Goal: Task Accomplishment & Management: Use online tool/utility

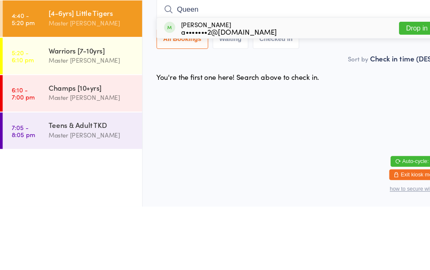
type input "Queen"
click at [386, 96] on button "Drop in" at bounding box center [391, 102] width 33 height 12
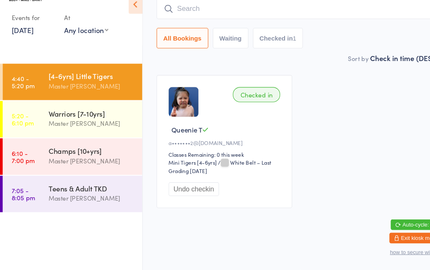
click at [38, 149] on link "6:10 - 7:00 pm Champs [10+yrs] Master [PERSON_NAME]" at bounding box center [68, 164] width 131 height 34
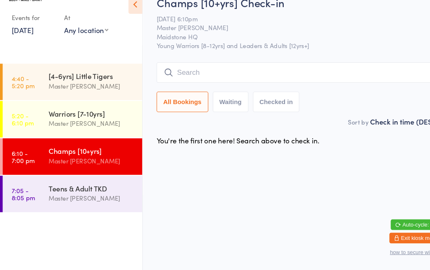
click at [331, 75] on input "search" at bounding box center [282, 84] width 270 height 19
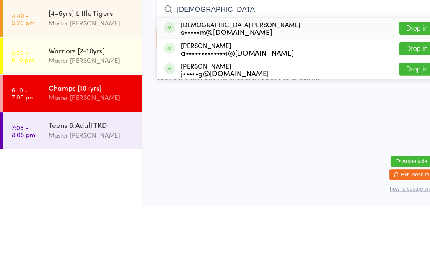
type input "[DEMOGRAPHIC_DATA]"
click at [281, 93] on div "[PERSON_NAME] s•••••m@[DOMAIN_NAME] Drop in" at bounding box center [281, 102] width 269 height 19
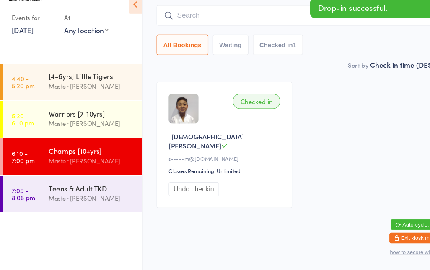
click at [37, 188] on link "7:05 - 8:05 pm Teens & Adult TKD Master [PERSON_NAME]" at bounding box center [68, 199] width 131 height 34
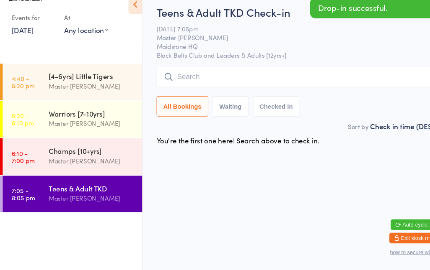
click at [312, 79] on input "search" at bounding box center [282, 88] width 270 height 19
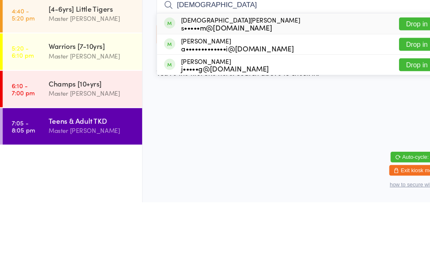
type input "[DEMOGRAPHIC_DATA]"
click at [324, 93] on div "[PERSON_NAME] s•••••m@[DOMAIN_NAME] Drop in" at bounding box center [281, 102] width 269 height 19
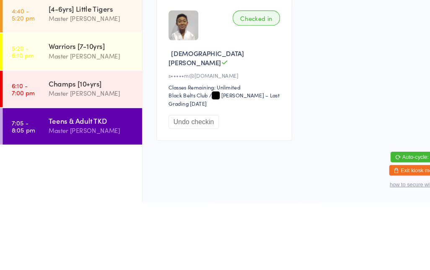
click at [334, 76] on div "Checked in Christian Y s•••••m@[DOMAIN_NAME] Classes Remaining: Unlimited Black…" at bounding box center [281, 145] width 285 height 149
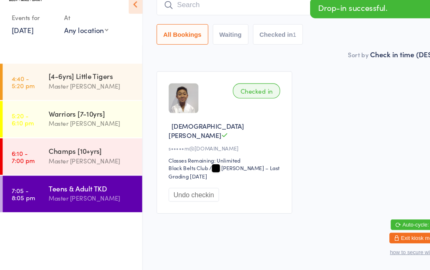
click at [74, 163] on div "Master [PERSON_NAME]" at bounding box center [86, 168] width 81 height 10
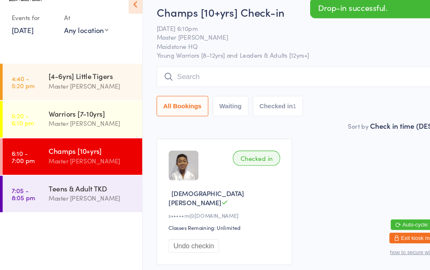
click at [60, 189] on div "Teens & Adult TKD" at bounding box center [86, 193] width 81 height 9
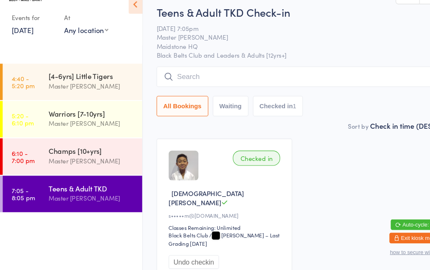
click at [43, 80] on link "4:40 - 5:20 pm [4-6yrs] Little Tigers Master [PERSON_NAME]" at bounding box center [68, 93] width 131 height 34
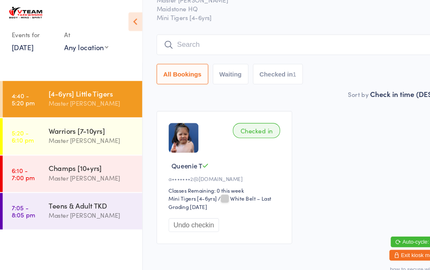
scroll to position [42, 0]
click at [214, 72] on button "Waiting" at bounding box center [216, 69] width 33 height 19
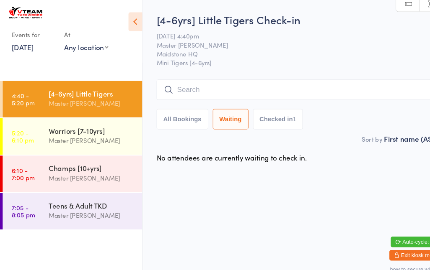
scroll to position [0, 0]
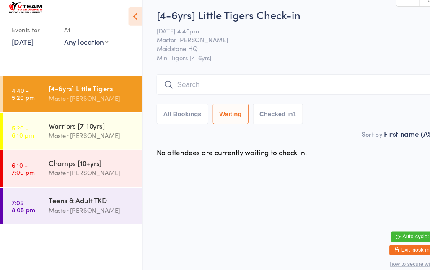
click at [166, 105] on button "All Bookings" at bounding box center [171, 112] width 49 height 19
select select "5"
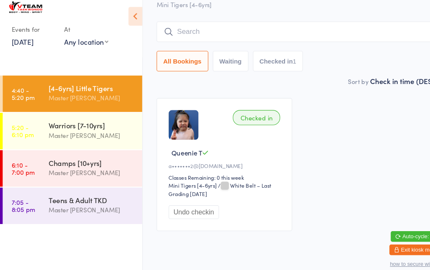
scroll to position [50, 0]
click at [62, 112] on div "Warriors [7-10yrs] Master [PERSON_NAME]" at bounding box center [90, 127] width 88 height 33
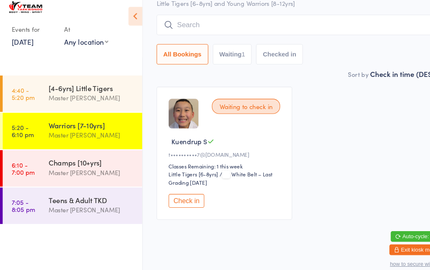
scroll to position [71, 0]
click at [44, 166] on link "6:10 - 7:00 pm Champs [10+yrs] Master [PERSON_NAME]" at bounding box center [68, 164] width 131 height 34
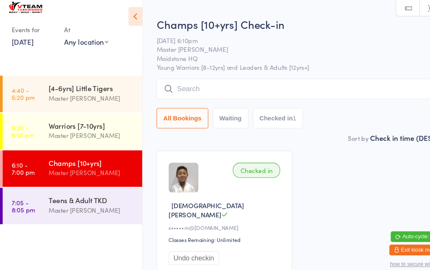
click at [70, 198] on div "Master [PERSON_NAME]" at bounding box center [86, 203] width 81 height 10
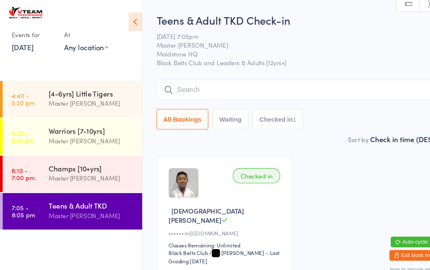
click at [30, 121] on link "5:20 - 6:10 pm Warriors [7-10yrs] Master [PERSON_NAME]" at bounding box center [68, 128] width 131 height 34
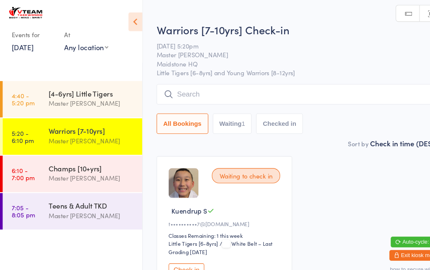
click at [39, 87] on link "4:40 - 5:20 pm [4-6yrs] Little Tigers Master [PERSON_NAME]" at bounding box center [68, 93] width 131 height 34
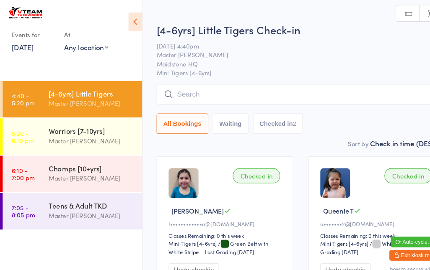
click at [44, 136] on link "5:20 - 6:10 pm Warriors [7-10yrs] Master [PERSON_NAME]" at bounding box center [68, 128] width 131 height 34
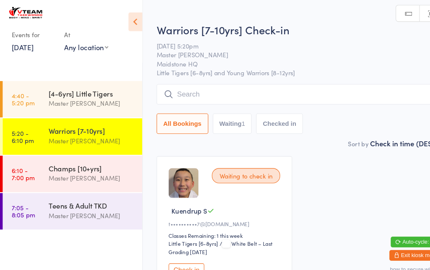
click at [197, 85] on input "search" at bounding box center [282, 88] width 270 height 19
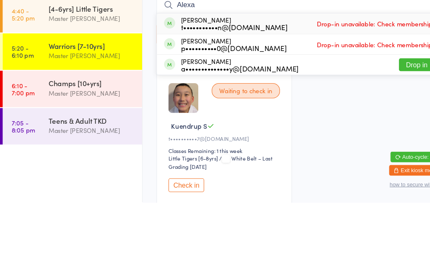
type input "Alexa"
click at [211, 102] on div "t•••••••••••n@[DOMAIN_NAME]" at bounding box center [220, 105] width 100 height 7
type input "[PERSON_NAME]"
click at [206, 102] on div "t•••••••••••n@[DOMAIN_NAME]" at bounding box center [220, 105] width 100 height 7
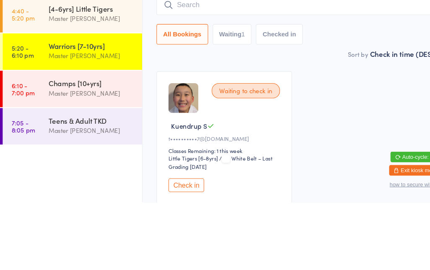
click at [184, 75] on input "search" at bounding box center [282, 84] width 270 height 19
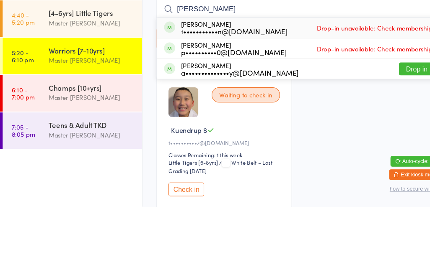
type input "[PERSON_NAME]"
click at [383, 96] on span "Drop-in unavailable: Check membership" at bounding box center [352, 102] width 113 height 13
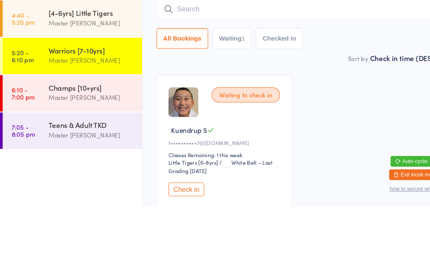
click at [234, 75] on input "search" at bounding box center [282, 84] width 270 height 19
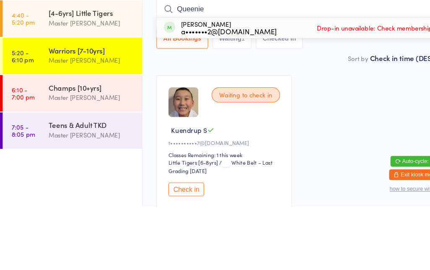
type input "Queenie"
click at [225, 102] on div "a•••••••2@[DOMAIN_NAME]" at bounding box center [215, 105] width 90 height 7
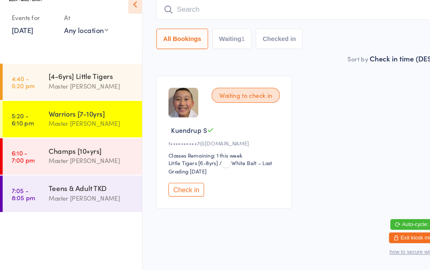
click at [199, 15] on input "search" at bounding box center [282, 24] width 270 height 19
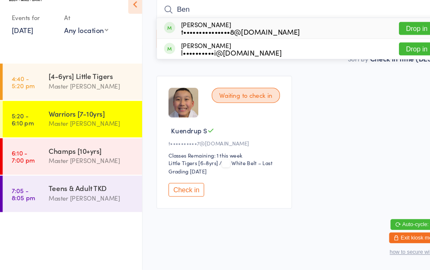
type input "Ben"
click at [200, 43] on div "t•••••••••••••••8@[DOMAIN_NAME]" at bounding box center [226, 46] width 112 height 7
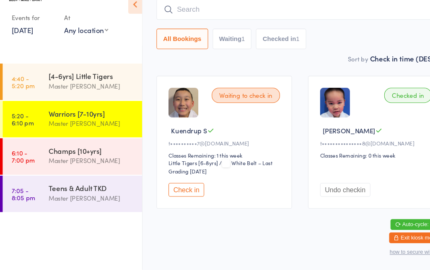
click at [247, 19] on input "search" at bounding box center [282, 24] width 270 height 19
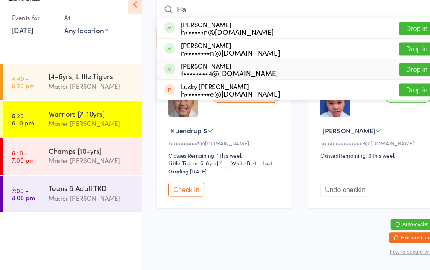
type input "Ha"
click at [196, 75] on div "[PERSON_NAME] t••••••••4@[DOMAIN_NAME]" at bounding box center [215, 81] width 91 height 13
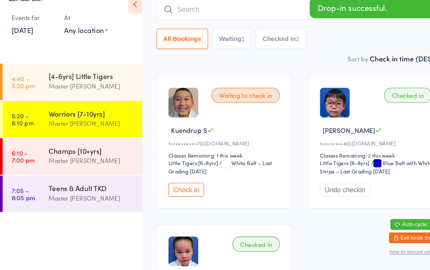
click at [215, 15] on input "search" at bounding box center [282, 24] width 270 height 19
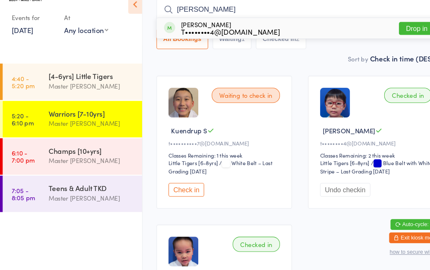
type input "[PERSON_NAME]"
click at [386, 37] on button "Drop in" at bounding box center [391, 43] width 33 height 12
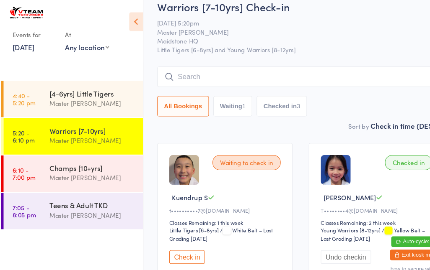
scroll to position [0, 0]
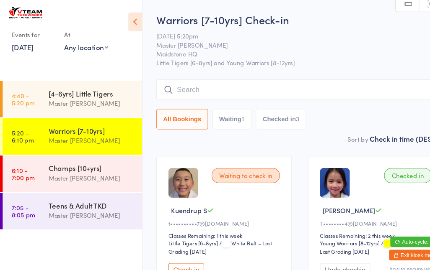
click at [186, 90] on input "search" at bounding box center [282, 84] width 270 height 19
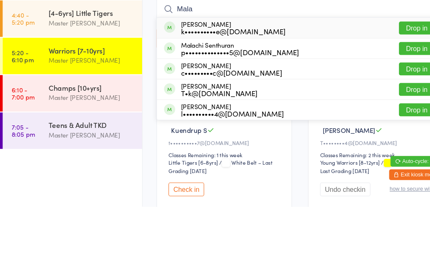
type input "Mala"
click at [393, 116] on button "Drop in" at bounding box center [391, 122] width 33 height 12
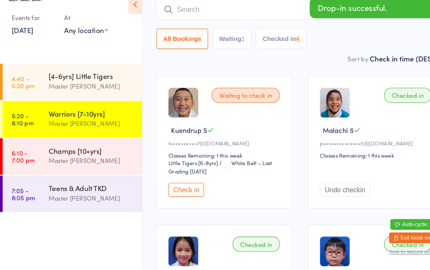
click at [209, 15] on input "search" at bounding box center [282, 24] width 270 height 19
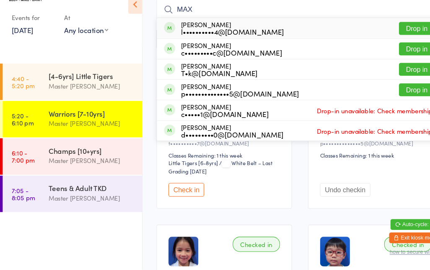
type input "MAX"
click at [388, 95] on button "Drop in" at bounding box center [391, 101] width 33 height 12
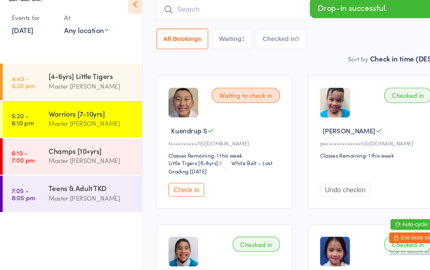
click at [270, 62] on main "Warriors [7-10yrs] Check-in [DATE] 5:20pm Master [PERSON_NAME] HQ Little Tigers…" at bounding box center [282, 226] width 270 height 549
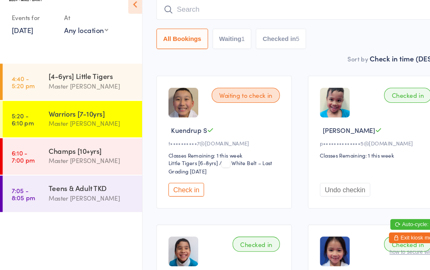
click at [51, 154] on div "Champs [10+yrs]" at bounding box center [86, 158] width 81 height 9
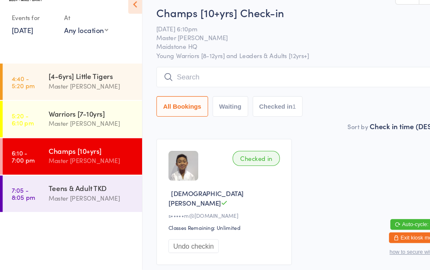
click at [310, 79] on input "search" at bounding box center [282, 88] width 270 height 19
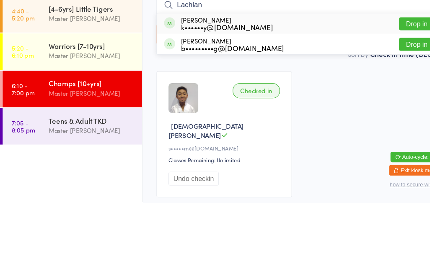
type input "Lachlan"
click at [240, 93] on div "Lachlan Ky k••••••y@[DOMAIN_NAME] Drop in" at bounding box center [281, 102] width 269 height 19
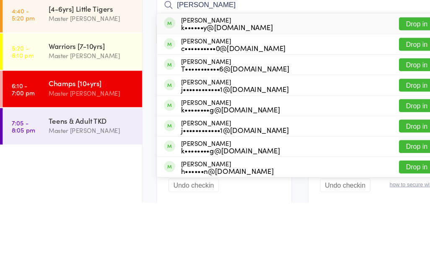
type input "[PERSON_NAME]"
click at [276, 93] on div "[PERSON_NAME] Ky k••••••y@[DOMAIN_NAME] Drop in" at bounding box center [281, 102] width 269 height 19
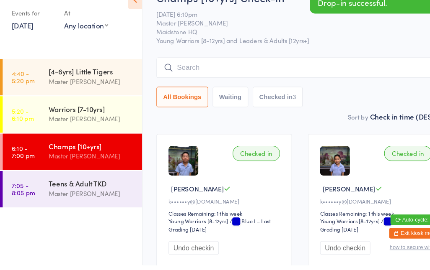
click at [357, 103] on div "All Bookings Waiting Checked in 3" at bounding box center [282, 112] width 270 height 19
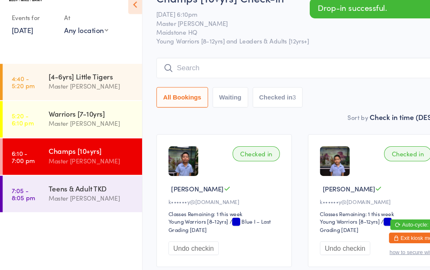
click at [353, 42] on span "Maidstone HQ" at bounding box center [275, 46] width 257 height 8
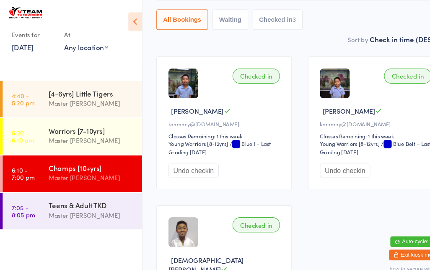
scroll to position [0, 0]
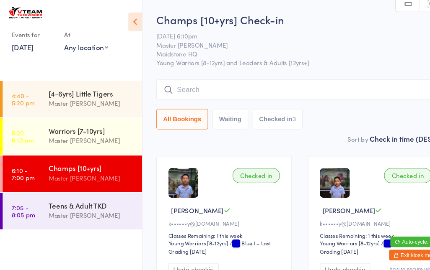
click at [90, 120] on div "Warriors [7-10yrs]" at bounding box center [86, 122] width 81 height 9
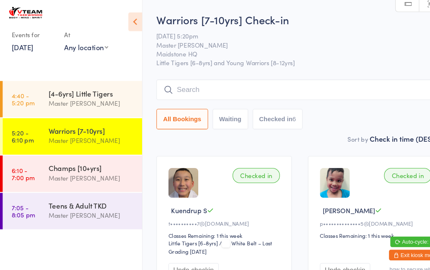
click at [220, 108] on button "Waiting" at bounding box center [216, 112] width 33 height 19
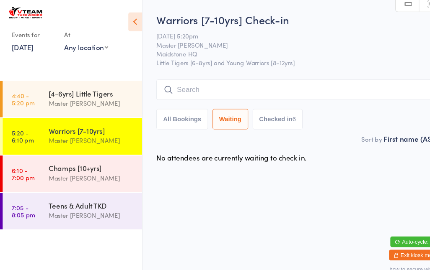
click at [268, 113] on button "Checked in 6" at bounding box center [260, 112] width 47 height 19
select select "5"
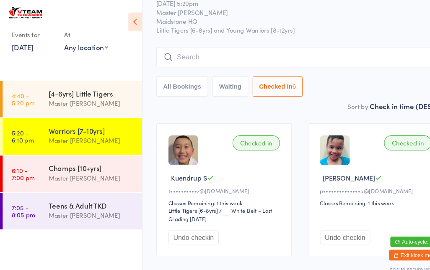
scroll to position [26, 0]
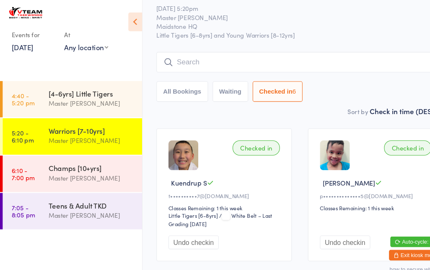
click at [165, 87] on button "All Bookings" at bounding box center [171, 86] width 49 height 19
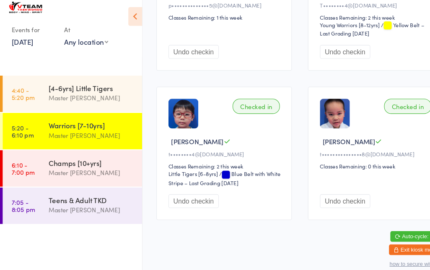
scroll to position [358, 0]
click at [109, 198] on div "Master [PERSON_NAME]" at bounding box center [86, 203] width 81 height 10
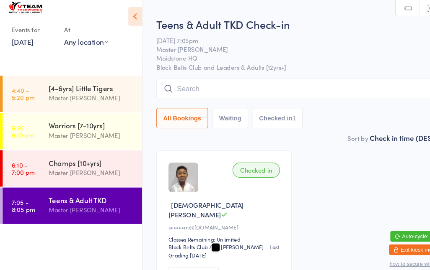
click at [100, 163] on div "Master [PERSON_NAME]" at bounding box center [86, 168] width 81 height 10
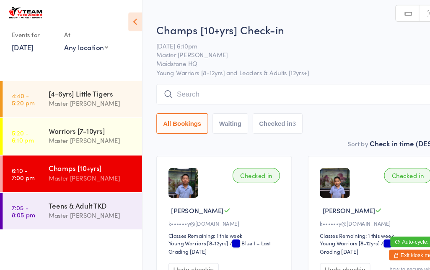
click at [220, 114] on button "Waiting" at bounding box center [216, 116] width 33 height 19
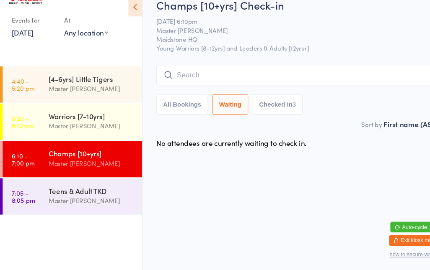
click at [277, 103] on button "Checked in 3" at bounding box center [260, 112] width 47 height 19
select select "5"
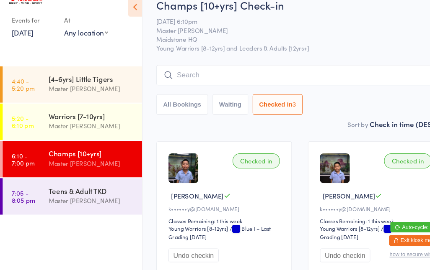
click at [173, 103] on button "All Bookings" at bounding box center [171, 112] width 49 height 19
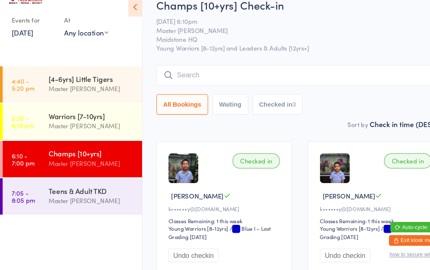
click at [298, 75] on input "search" at bounding box center [282, 84] width 270 height 19
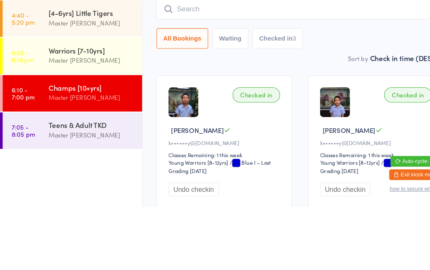
type input "M"
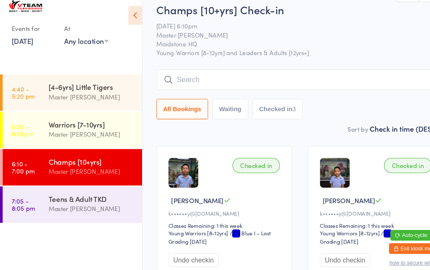
scroll to position [8, 0]
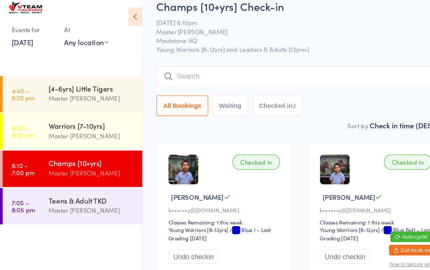
click at [175, 106] on button "All Bookings" at bounding box center [171, 104] width 49 height 19
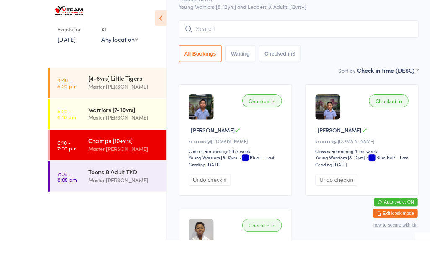
scroll to position [88, 0]
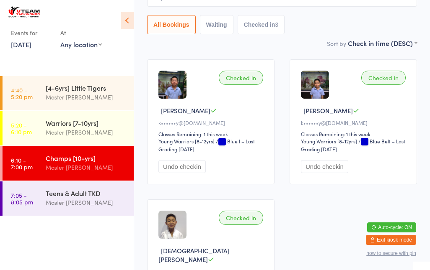
click at [221, 32] on button "Waiting" at bounding box center [216, 24] width 33 height 19
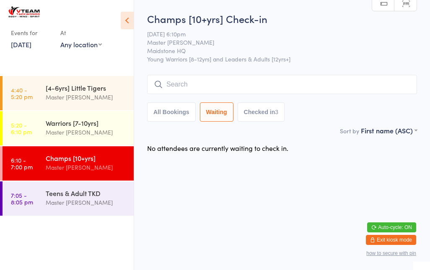
click at [273, 114] on button "Checked in 3" at bounding box center [260, 112] width 47 height 19
select select "5"
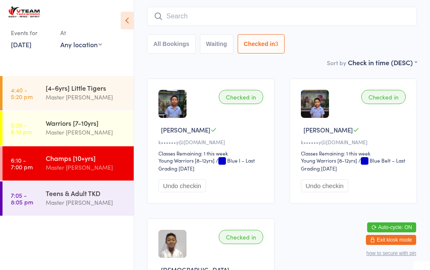
scroll to position [64, 0]
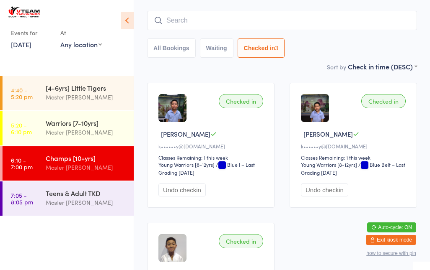
click at [176, 51] on button "All Bookings" at bounding box center [171, 48] width 49 height 19
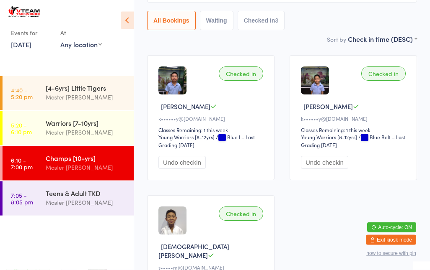
scroll to position [90, 0]
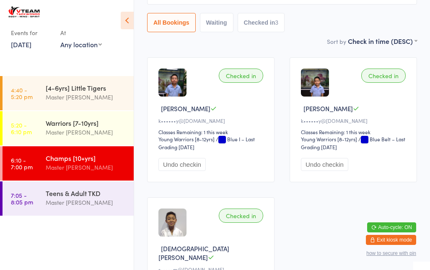
click at [108, 198] on div "Teens & Adult TKD" at bounding box center [86, 193] width 81 height 9
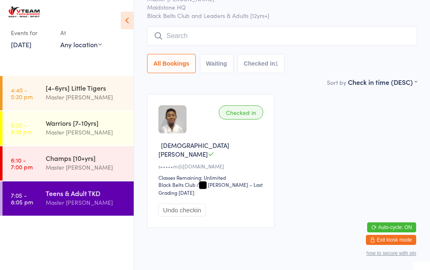
scroll to position [53, 0]
click at [99, 170] on div "Master [PERSON_NAME]" at bounding box center [86, 168] width 81 height 10
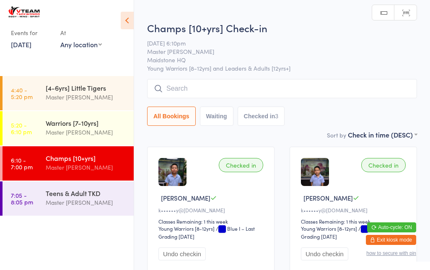
click at [254, 85] on input "search" at bounding box center [282, 88] width 270 height 19
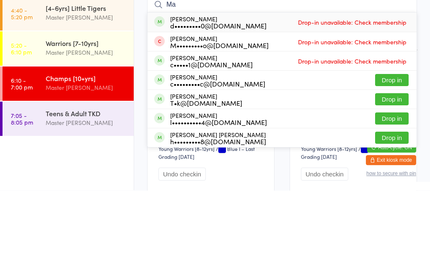
type input "M"
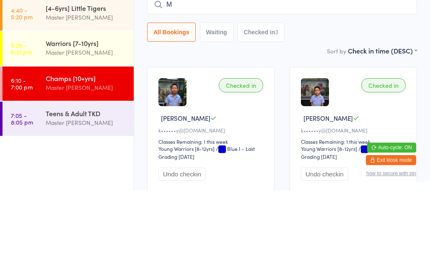
type input "Ma"
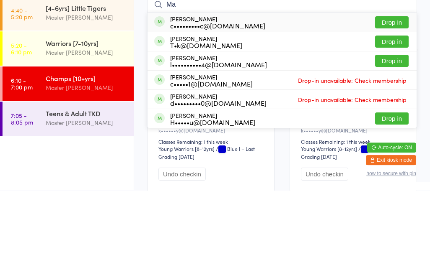
click at [119, 111] on div "Warriors [7-10yrs] Master [PERSON_NAME]" at bounding box center [90, 127] width 88 height 33
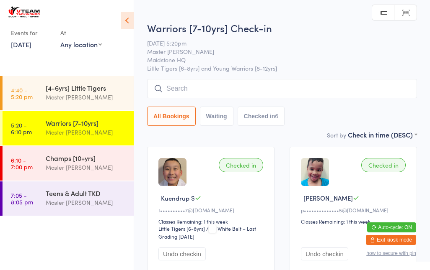
click at [71, 170] on div "Master [PERSON_NAME]" at bounding box center [86, 168] width 81 height 10
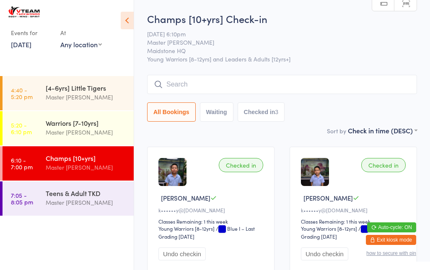
click at [283, 93] on input "search" at bounding box center [282, 84] width 270 height 19
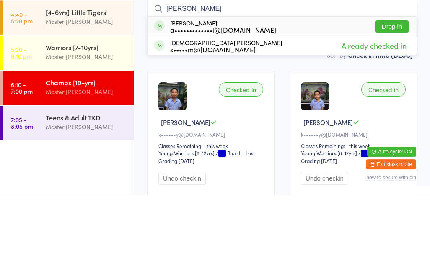
type input "[PERSON_NAME]"
click at [248, 102] on div "a•••••••••••••i@[DOMAIN_NAME]" at bounding box center [223, 105] width 106 height 7
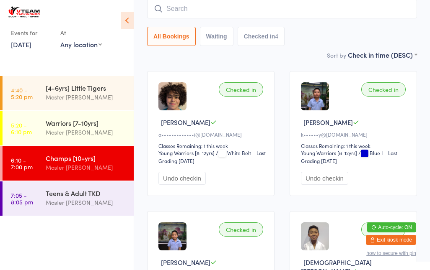
click at [166, 10] on input "search" at bounding box center [282, 8] width 270 height 19
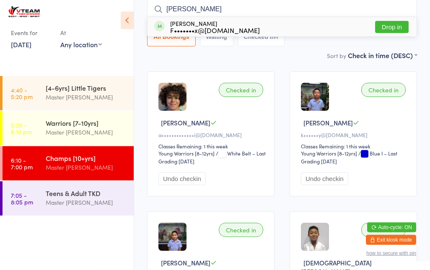
type input "[PERSON_NAME]"
click at [386, 31] on button "Drop in" at bounding box center [391, 27] width 33 height 12
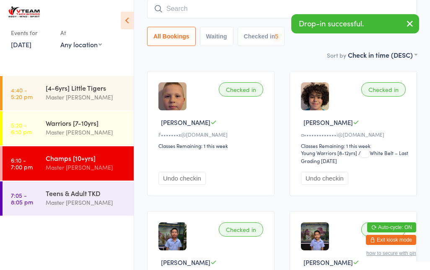
click at [234, 11] on input "search" at bounding box center [282, 8] width 270 height 19
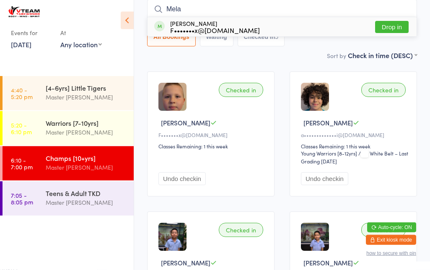
type input "Mela"
click at [381, 23] on button "Drop in" at bounding box center [391, 27] width 33 height 12
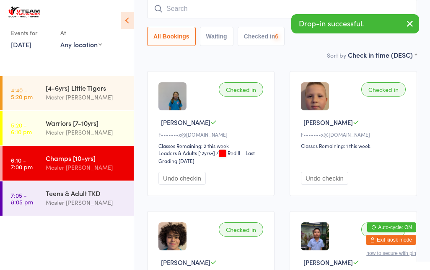
click at [217, 5] on input "search" at bounding box center [282, 8] width 270 height 19
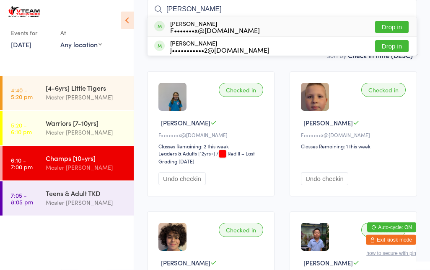
type input "[PERSON_NAME]"
click at [242, 27] on div "F•••••••x@[DOMAIN_NAME]" at bounding box center [215, 30] width 90 height 7
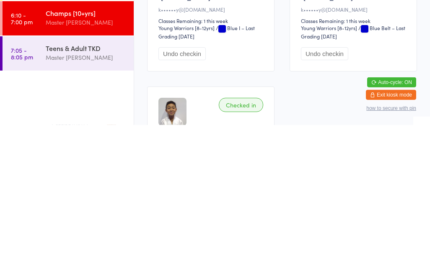
scroll to position [346, 0]
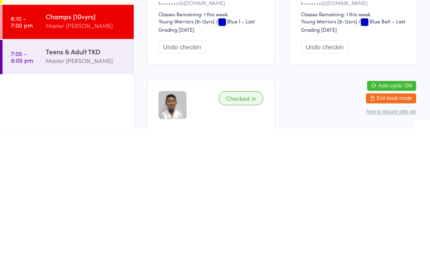
click at [68, 108] on ul "4:40 - 5:20 pm [4-6yrs] Little Tigers Master [PERSON_NAME] 5:20 - 6:10 pm Warri…" at bounding box center [67, 173] width 134 height 194
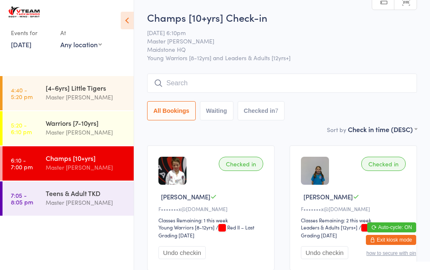
scroll to position [0, 0]
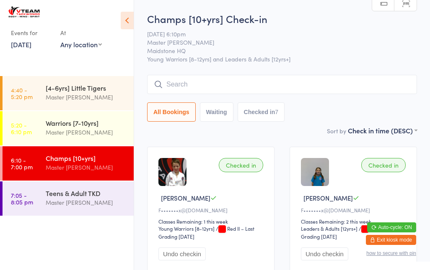
click at [192, 91] on input "search" at bounding box center [282, 84] width 270 height 19
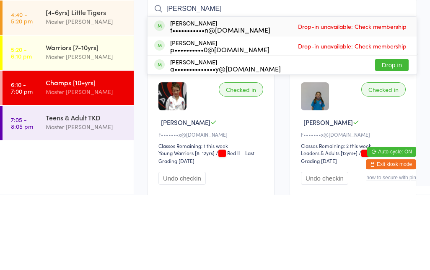
click at [249, 158] on div "Checked in" at bounding box center [241, 165] width 44 height 14
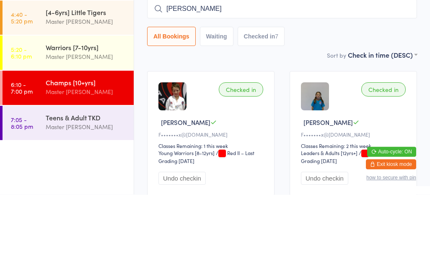
scroll to position [76, 0]
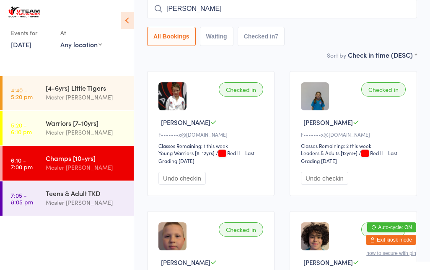
click at [188, 3] on input "[PERSON_NAME]" at bounding box center [282, 8] width 270 height 19
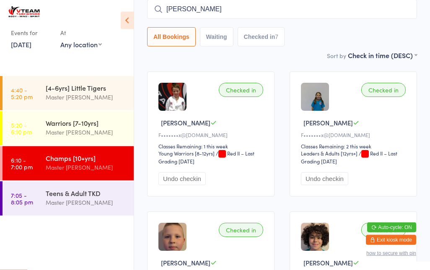
click at [230, 4] on input "[PERSON_NAME]" at bounding box center [282, 9] width 270 height 19
click at [204, 12] on input "[PERSON_NAME]" at bounding box center [282, 9] width 270 height 19
type input "A"
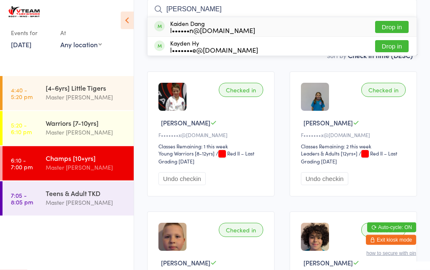
type input "[PERSON_NAME]"
click at [186, 25] on div "Kaiden Dang l••••••n@[DOMAIN_NAME]" at bounding box center [212, 26] width 85 height 13
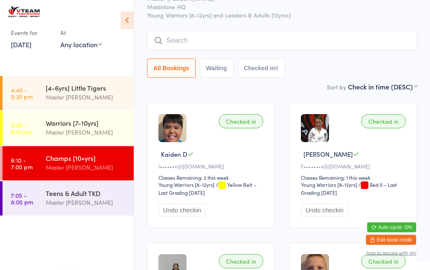
scroll to position [0, 0]
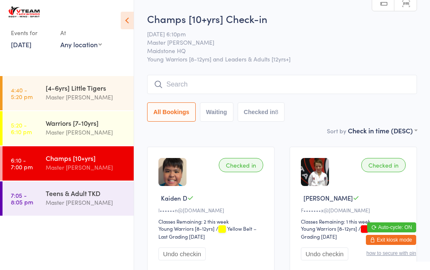
click at [86, 207] on div "Master [PERSON_NAME]" at bounding box center [86, 203] width 81 height 10
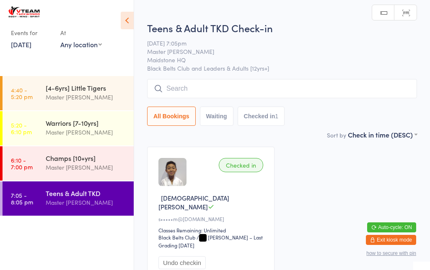
click at [204, 92] on input "search" at bounding box center [282, 88] width 270 height 19
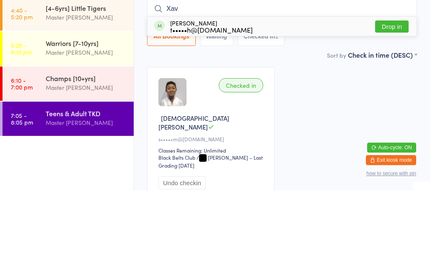
type input "Xav"
click at [388, 100] on button "Drop in" at bounding box center [391, 106] width 33 height 12
